Goal: Task Accomplishment & Management: Manage account settings

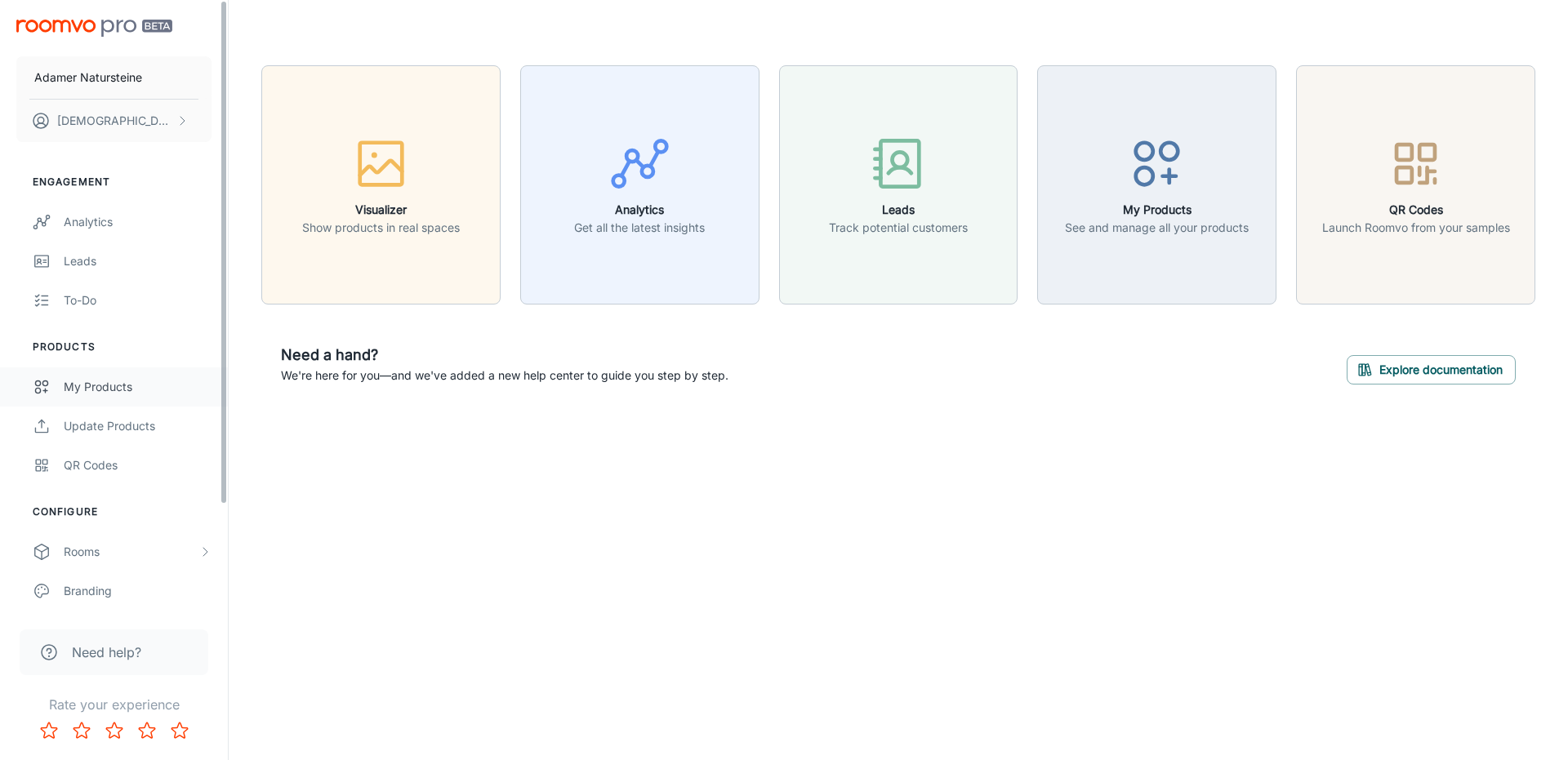
click at [152, 393] on div "My Products" at bounding box center [138, 386] width 148 height 18
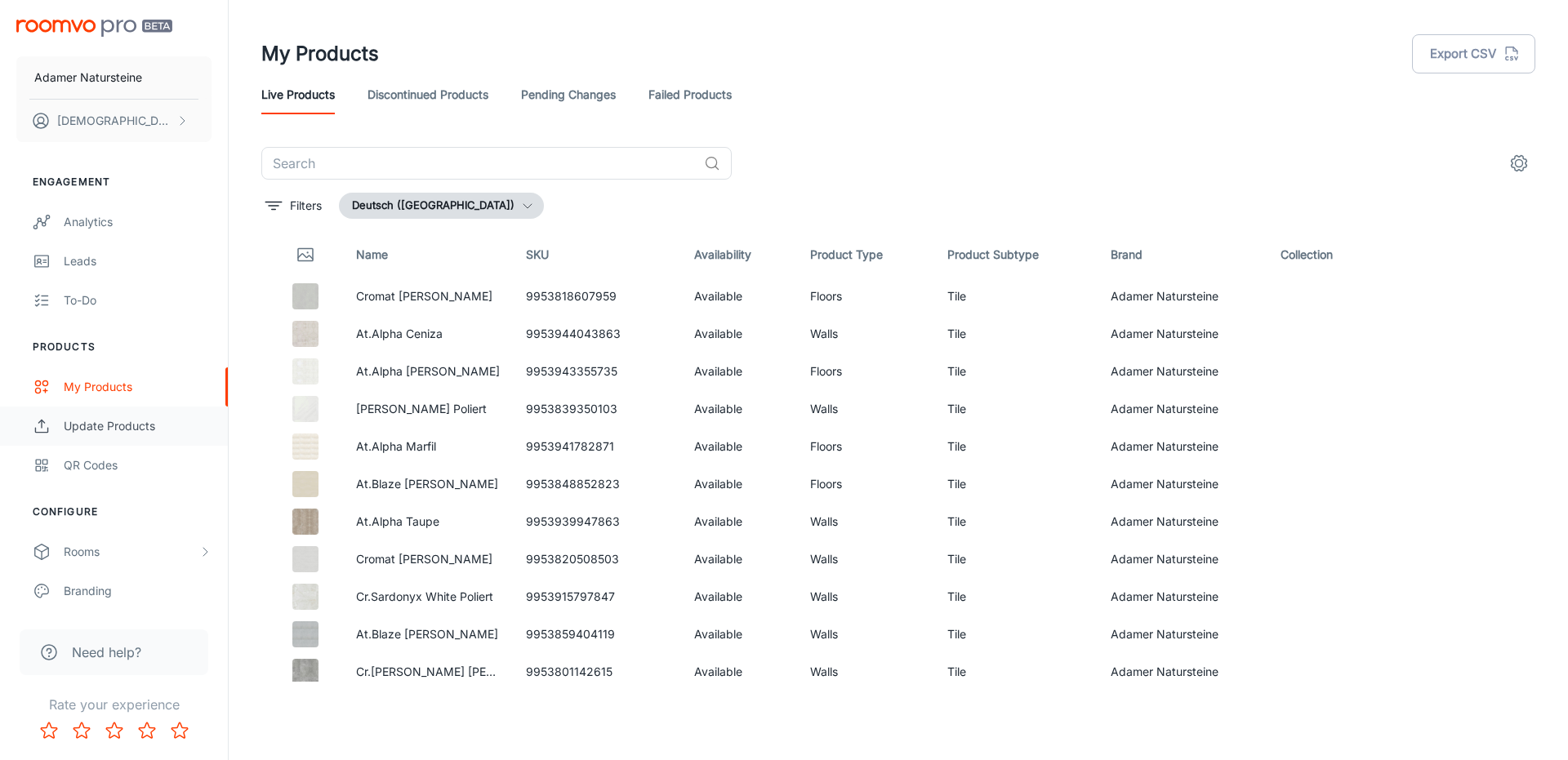
click at [166, 422] on div "Update Products" at bounding box center [138, 426] width 148 height 18
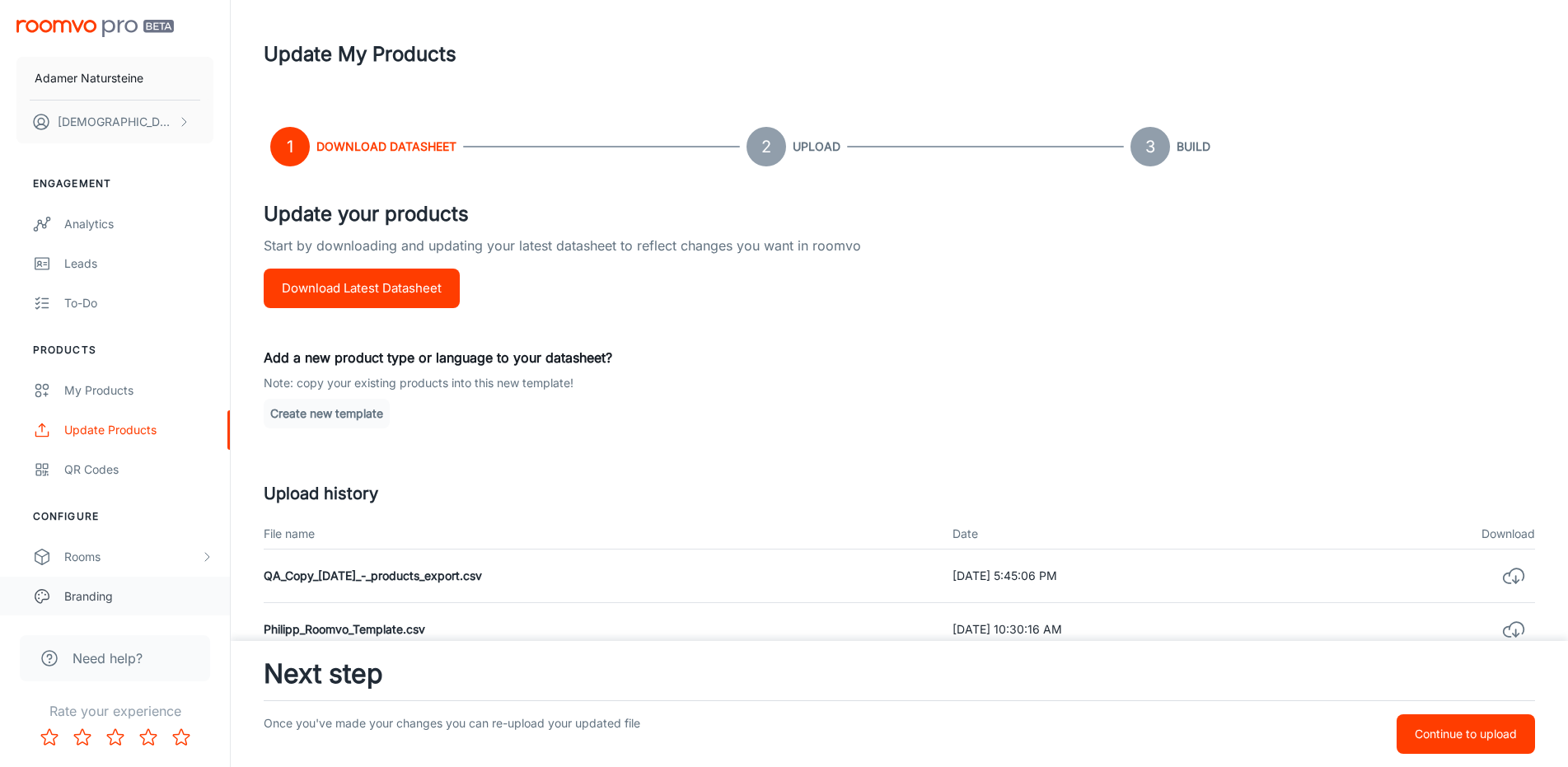
click at [144, 593] on div "Branding" at bounding box center [139, 596] width 149 height 18
